Goal: Find specific page/section: Find specific page/section

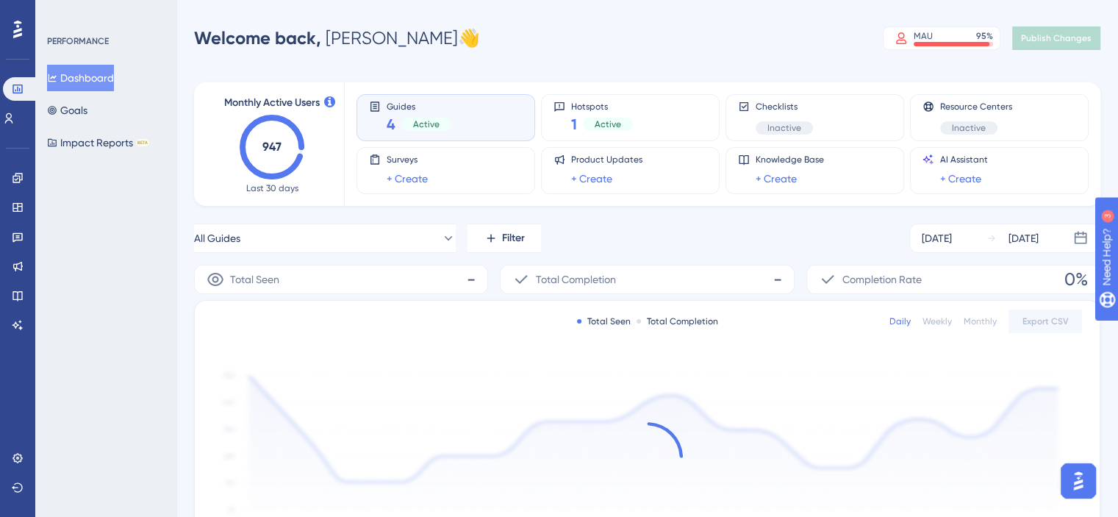
click at [430, 121] on span "Active" at bounding box center [426, 124] width 26 height 12
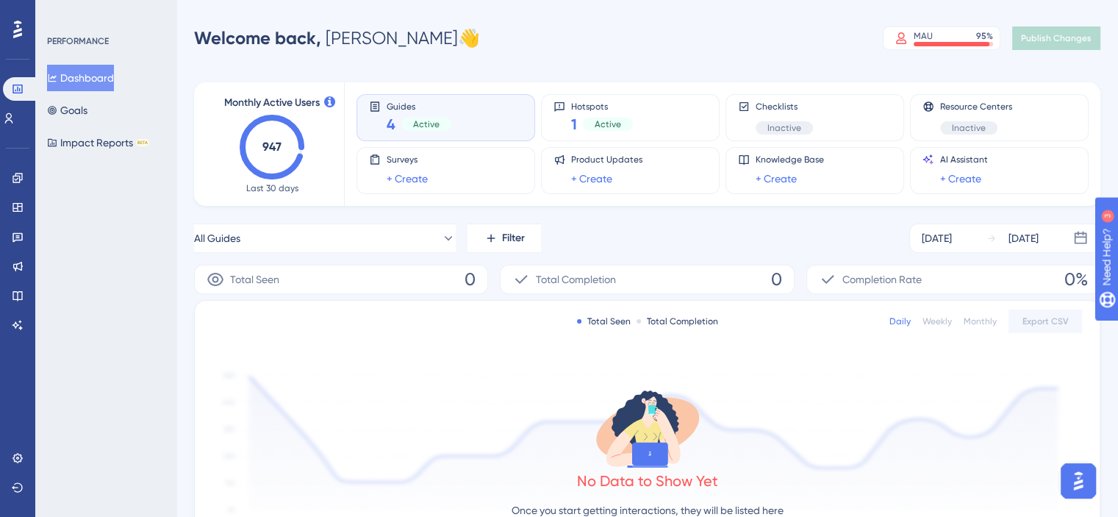
click at [423, 121] on span "Active" at bounding box center [426, 124] width 26 height 12
click at [412, 182] on link "+ Create" at bounding box center [407, 179] width 41 height 18
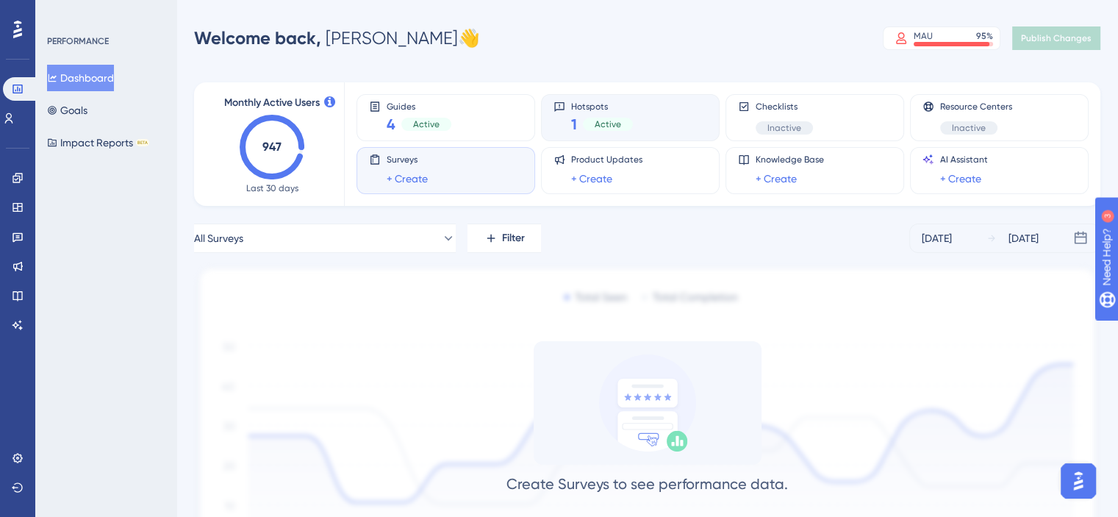
click at [621, 123] on div "Active" at bounding box center [608, 124] width 50 height 13
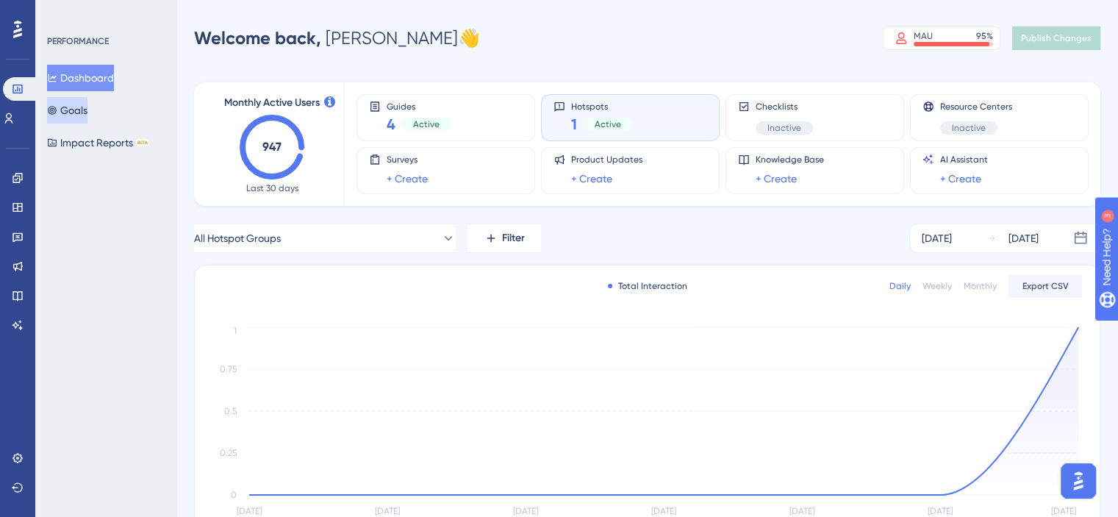
click at [79, 108] on button "Goals" at bounding box center [67, 110] width 40 height 26
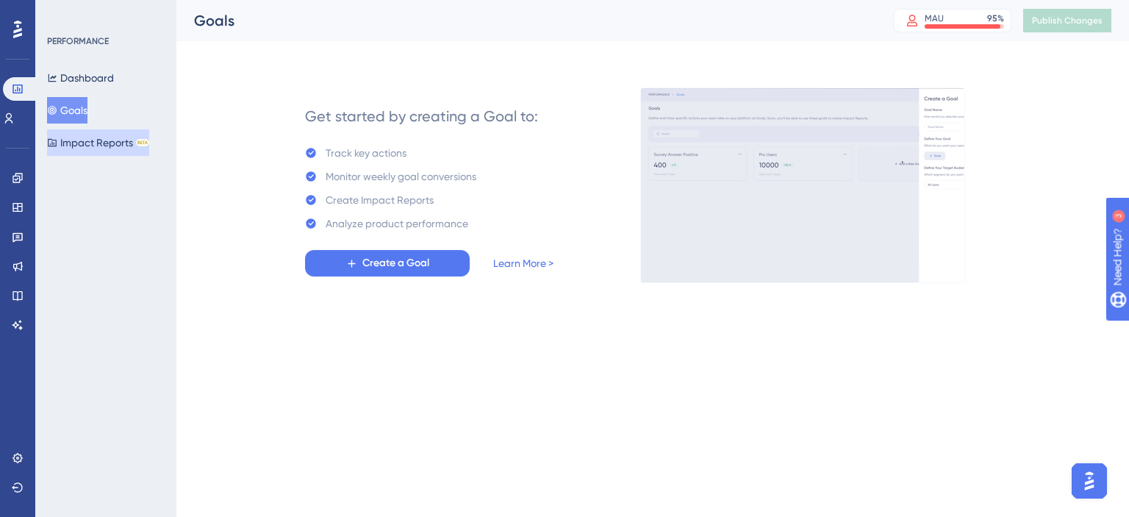
click at [82, 138] on button "Impact Reports BETA" at bounding box center [98, 142] width 102 height 26
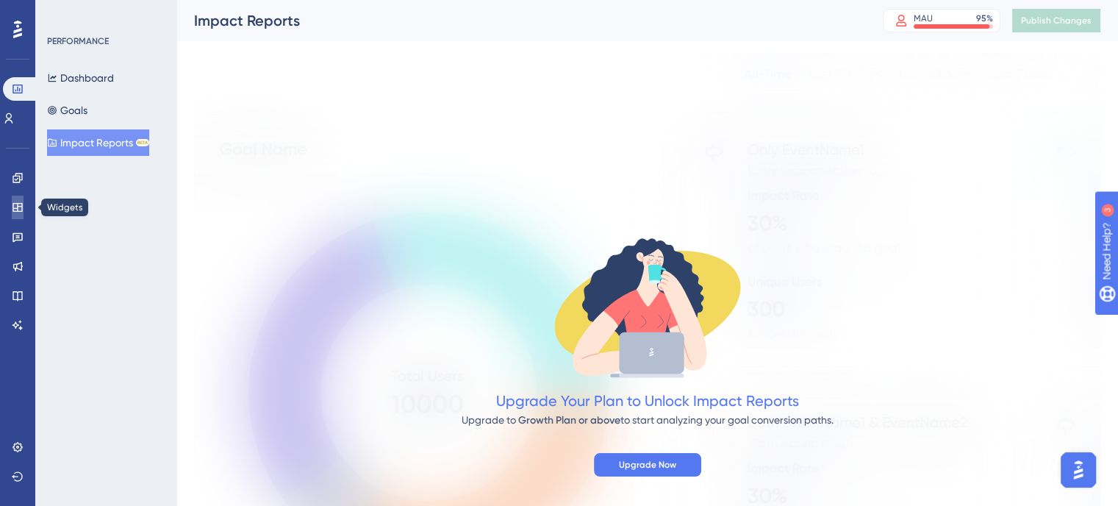
click at [14, 200] on link at bounding box center [18, 208] width 12 height 24
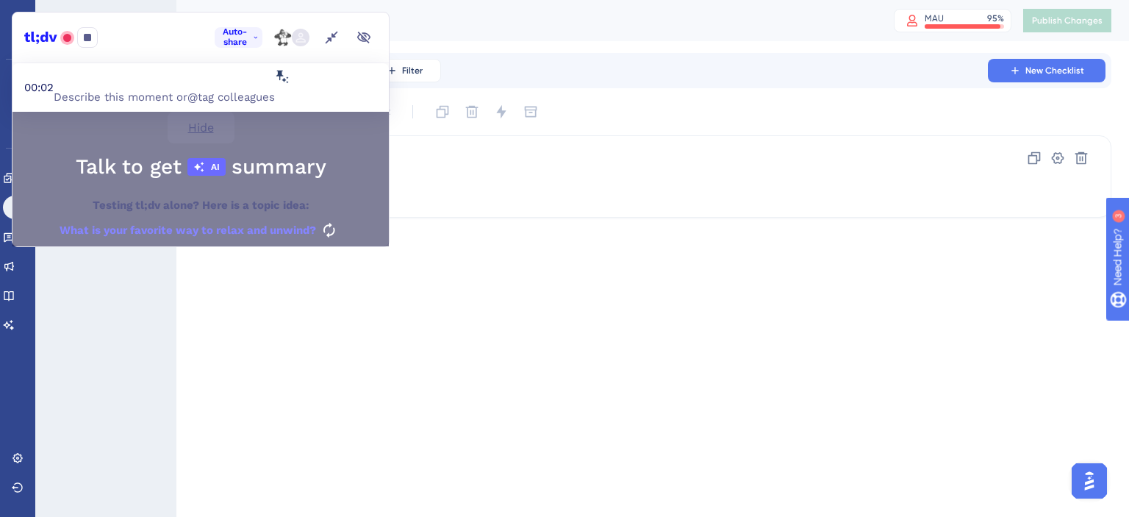
click at [214, 121] on span "Hide" at bounding box center [201, 128] width 26 height 14
